Goal: Transaction & Acquisition: Purchase product/service

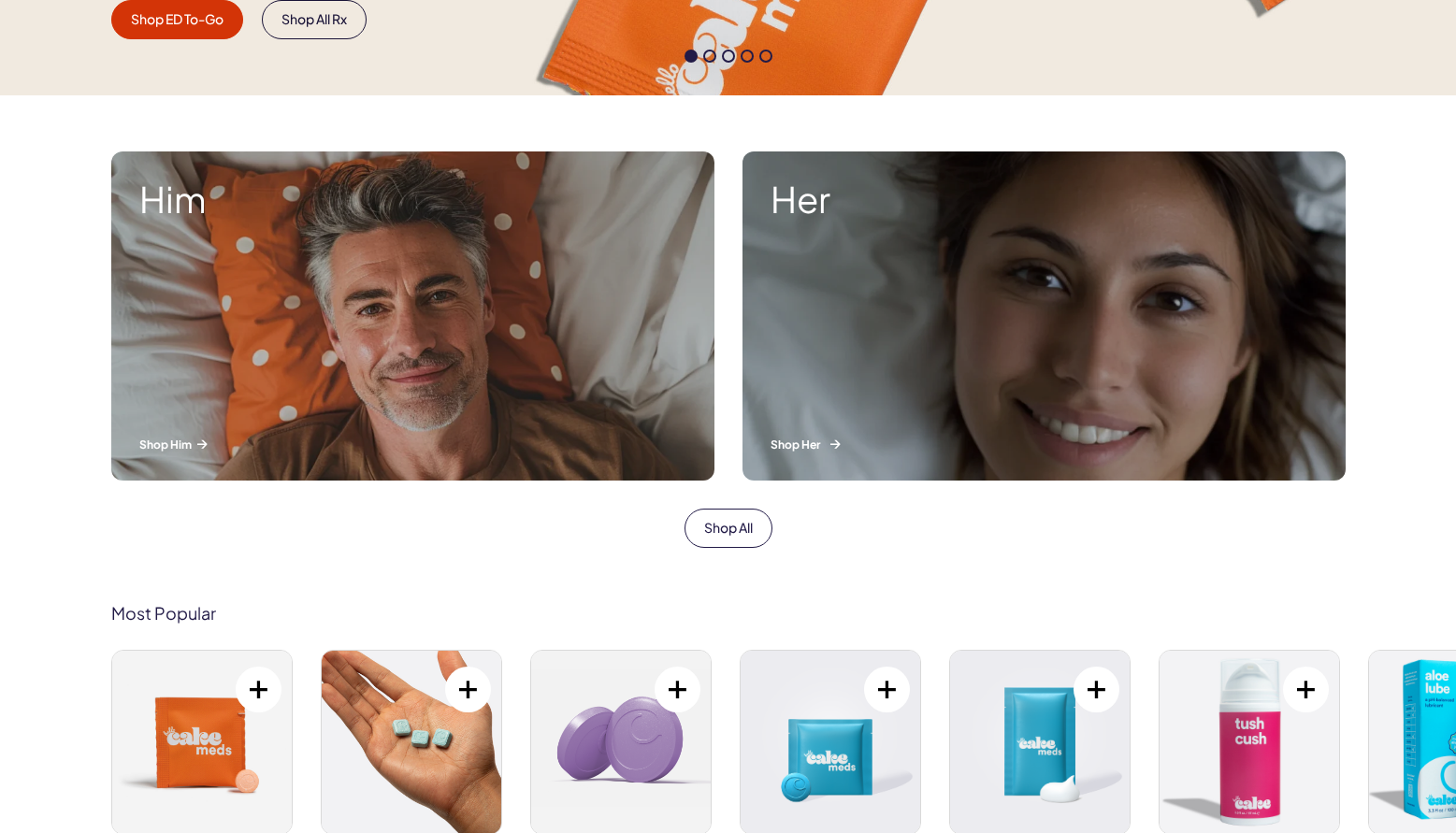
scroll to position [572, 0]
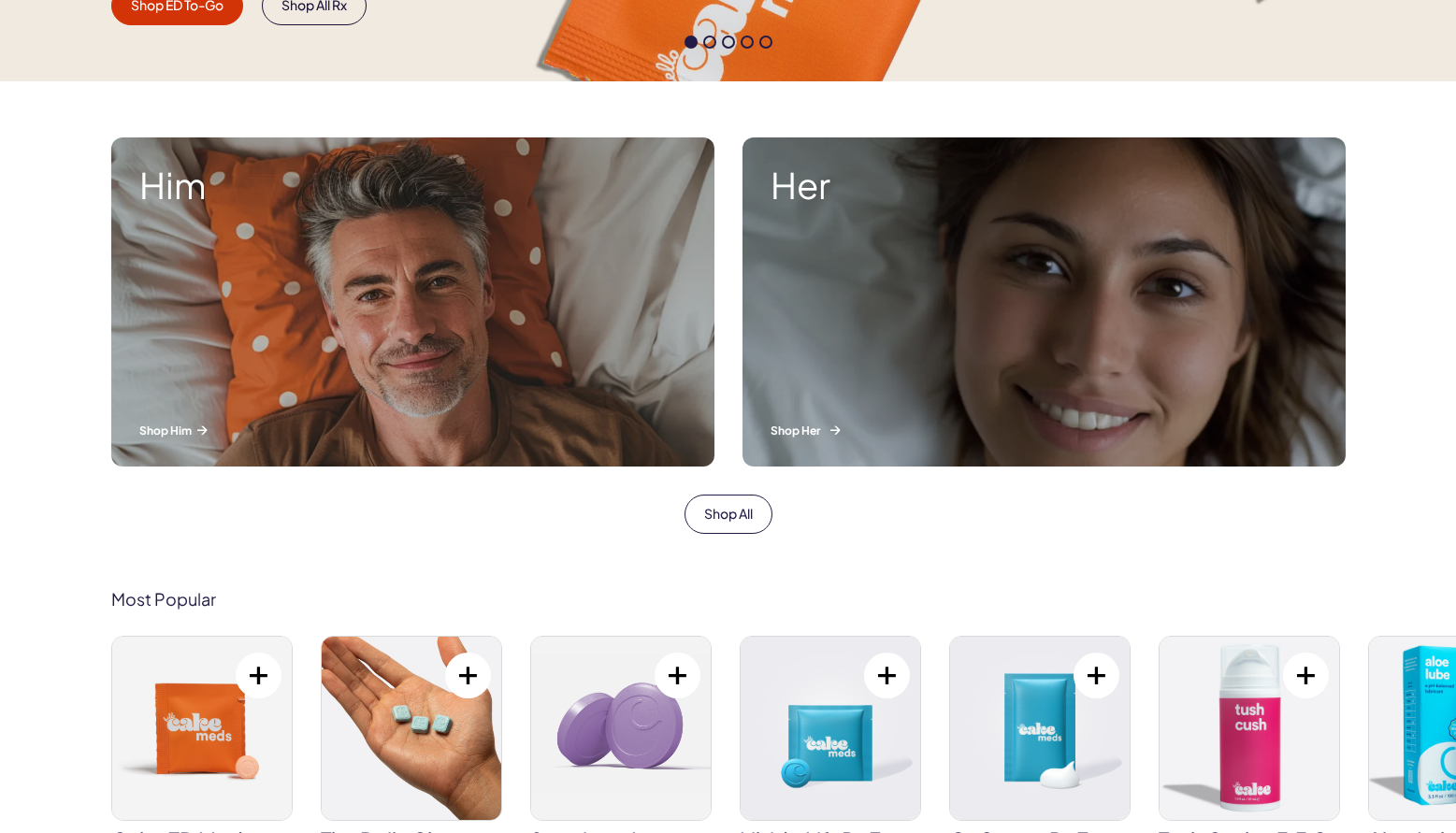
click at [902, 377] on div "Her Shop Her" at bounding box center [1044, 302] width 603 height 329
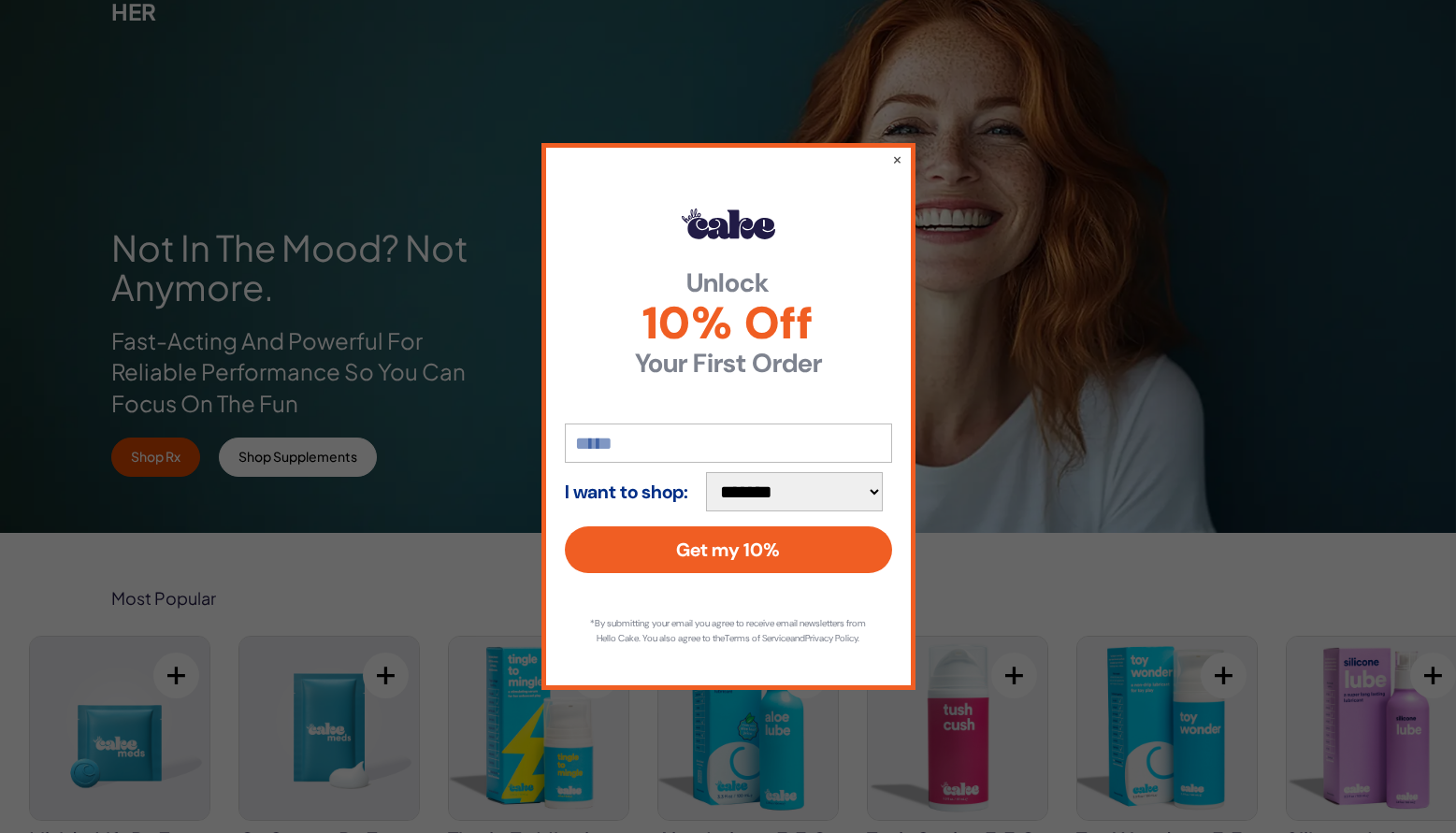
scroll to position [119, 0]
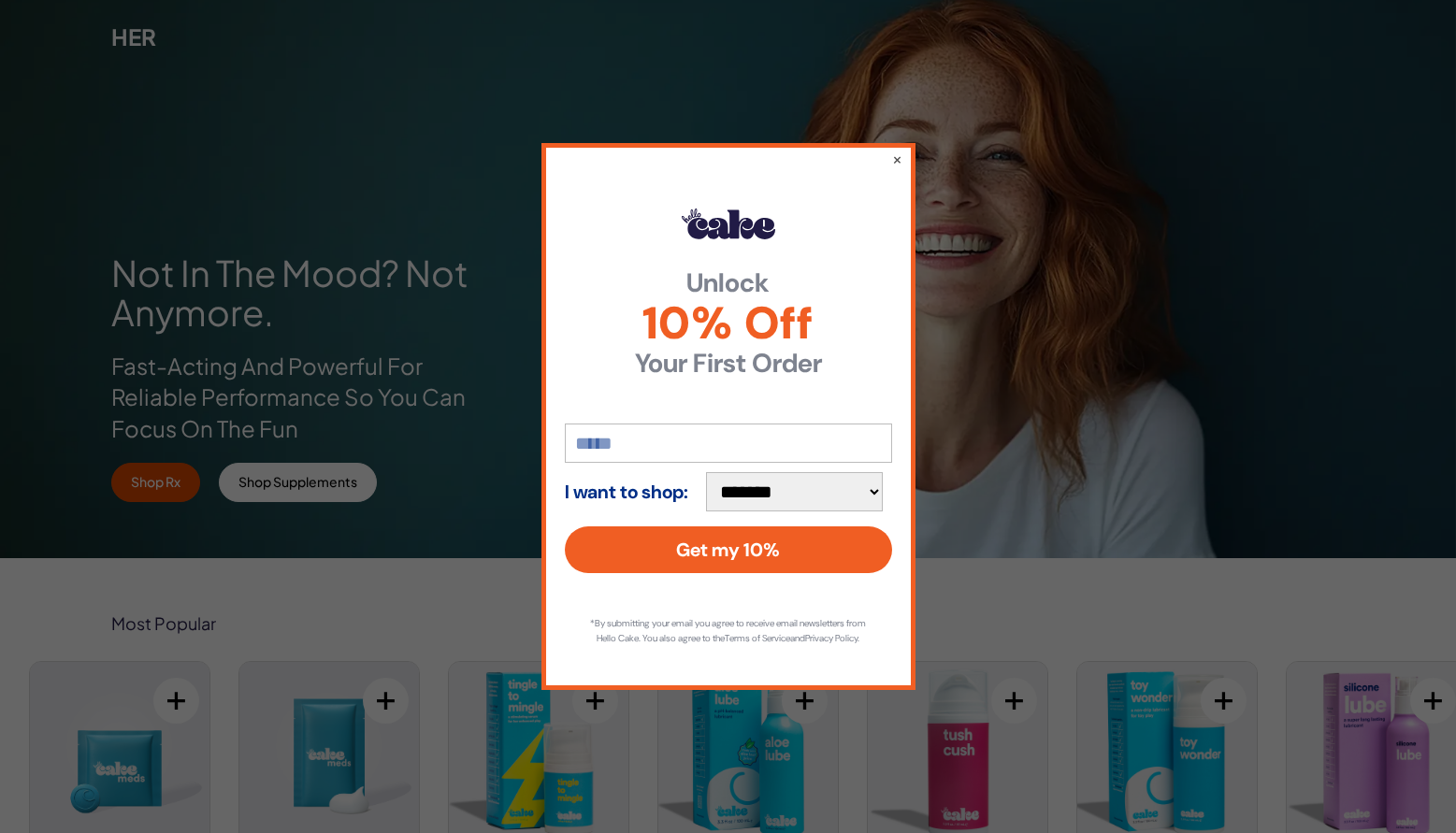
click at [889, 158] on div "**********" at bounding box center [729, 416] width 374 height 545
click at [893, 158] on button "×" at bounding box center [896, 159] width 12 height 23
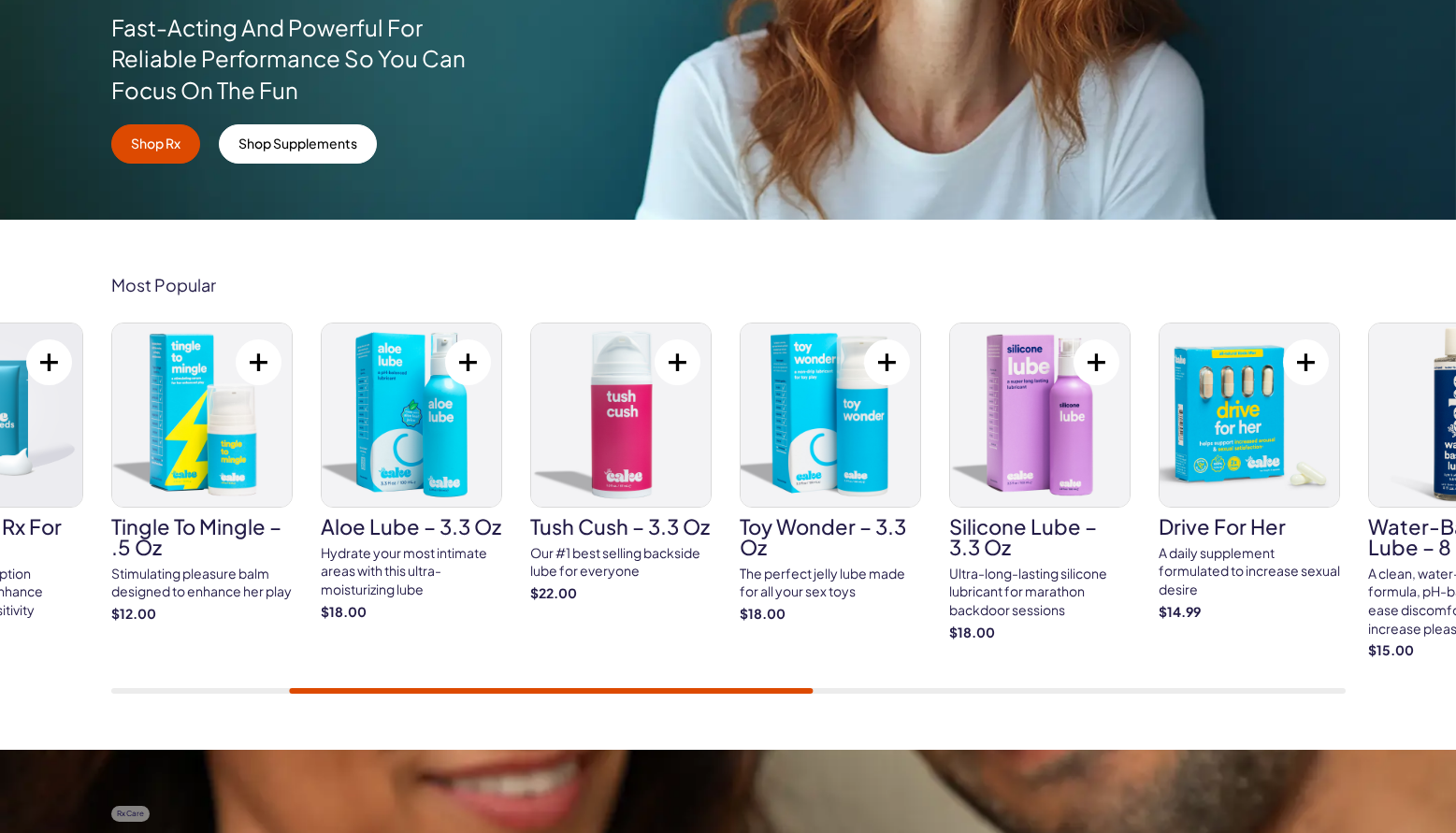
scroll to position [0, 0]
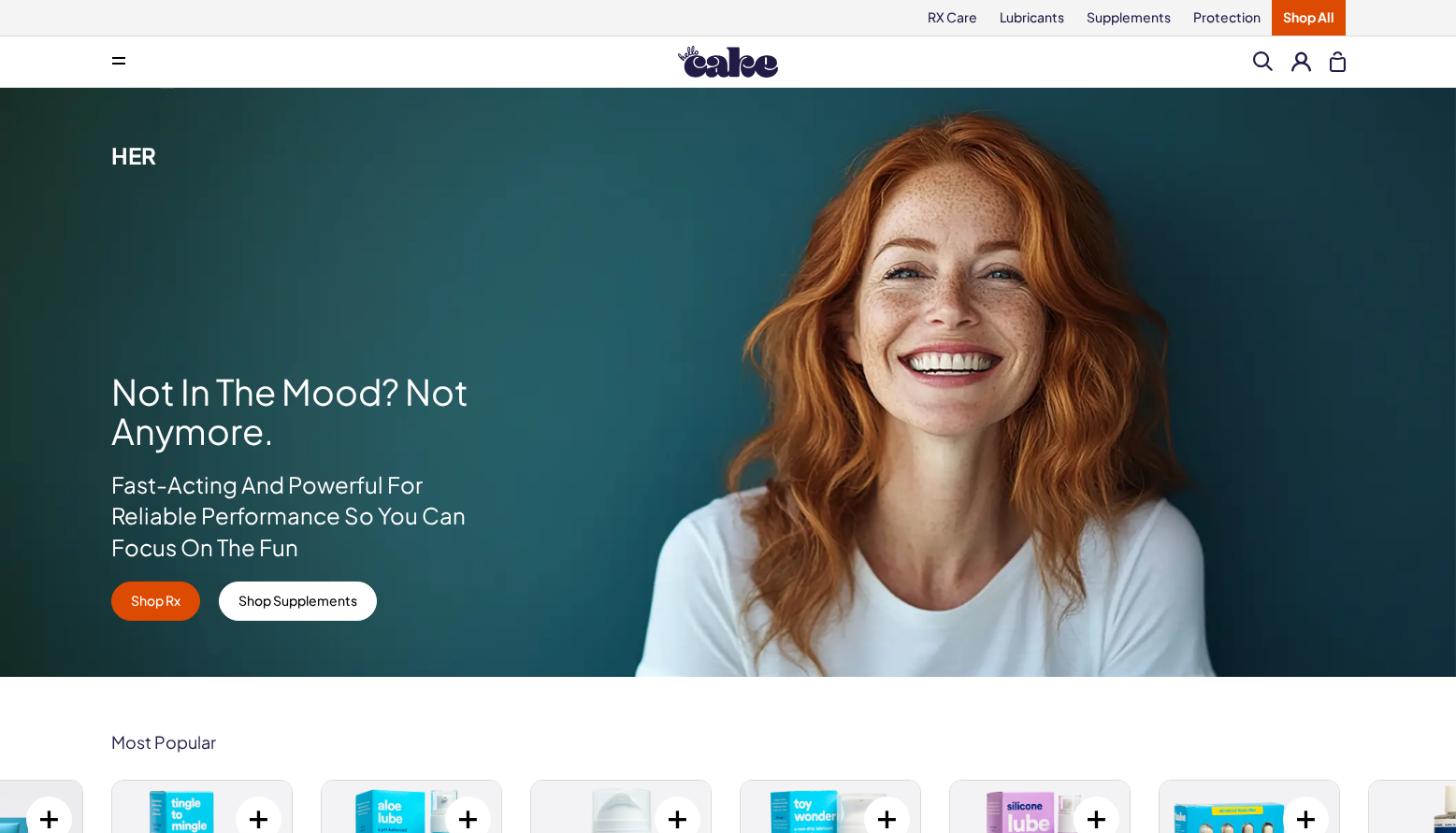
click at [119, 60] on span at bounding box center [118, 61] width 13 height 9
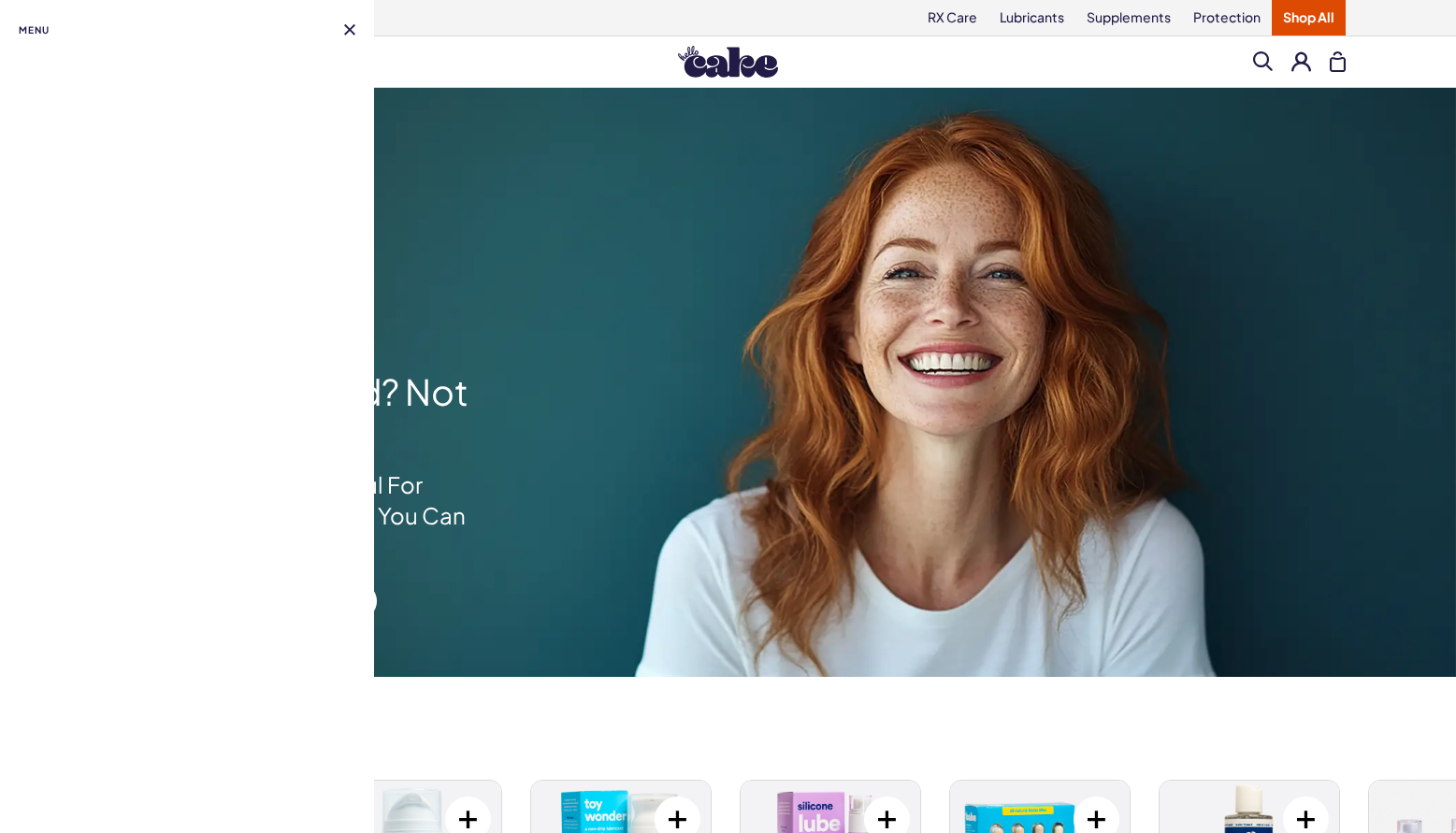
click at [39, 30] on span "Menu" at bounding box center [33, 30] width 31 height 23
click at [1041, 30] on link "Lubricants" at bounding box center [1031, 18] width 87 height 35
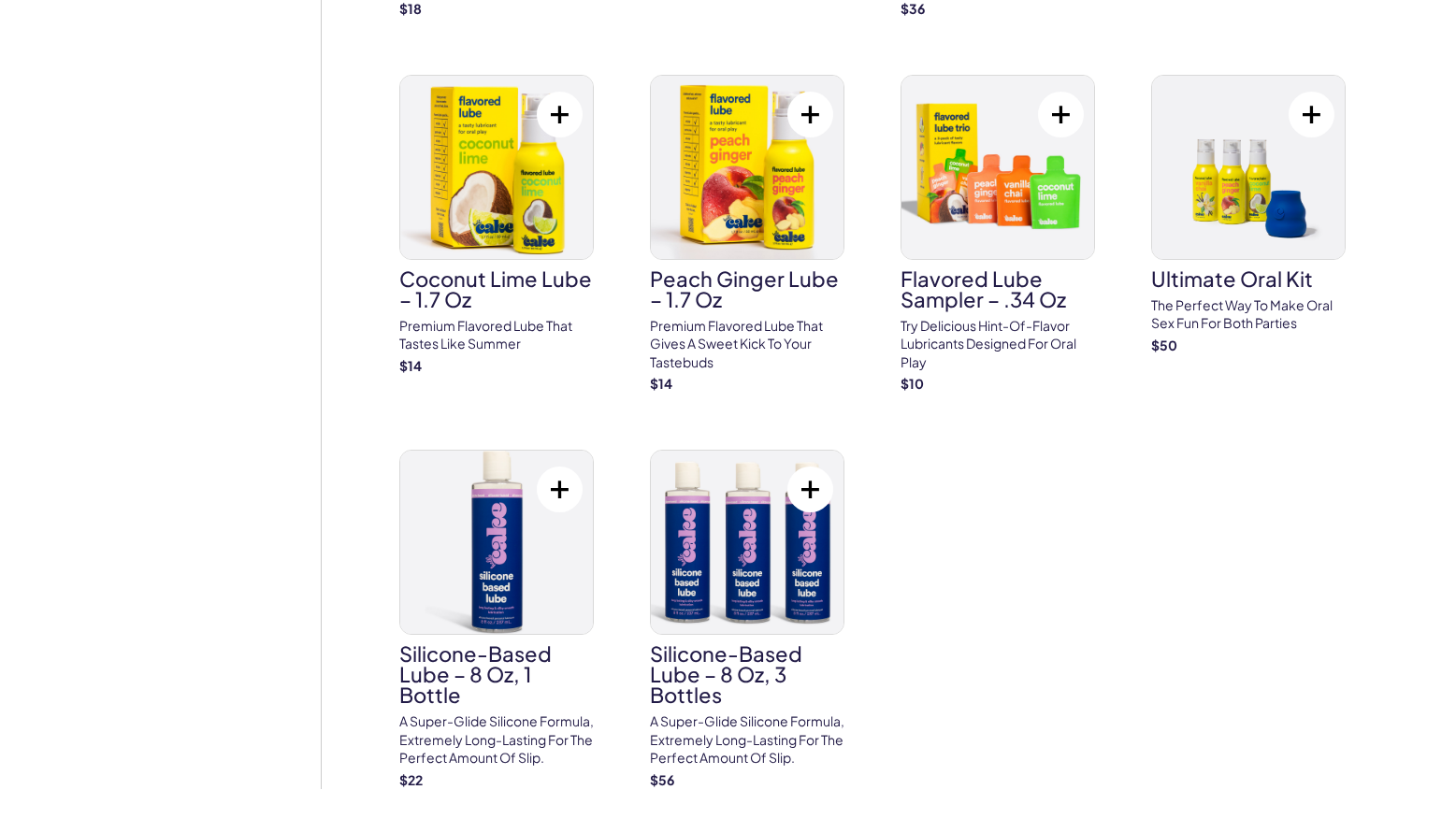
scroll to position [2074, 0]
